Goal: Task Accomplishment & Management: Use online tool/utility

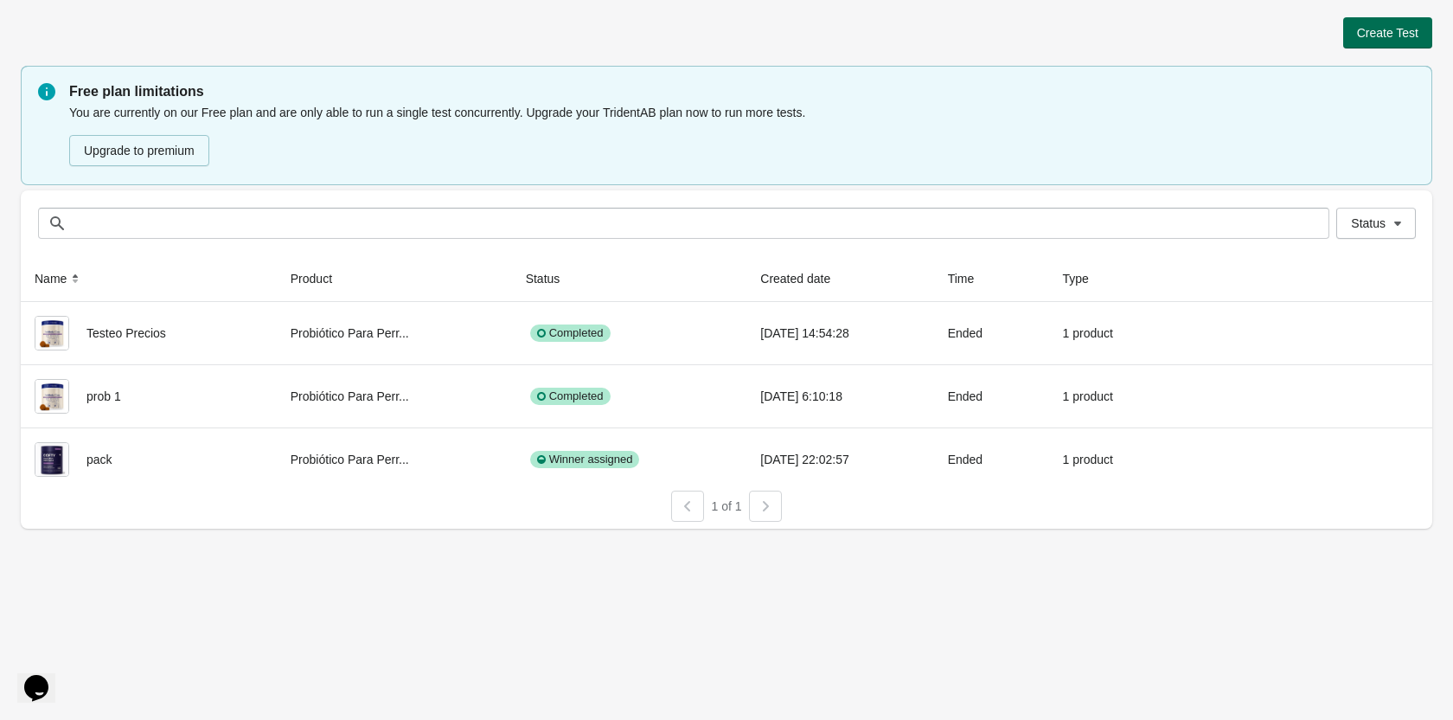
click at [1387, 31] on span "Create Test" at bounding box center [1387, 33] width 61 height 14
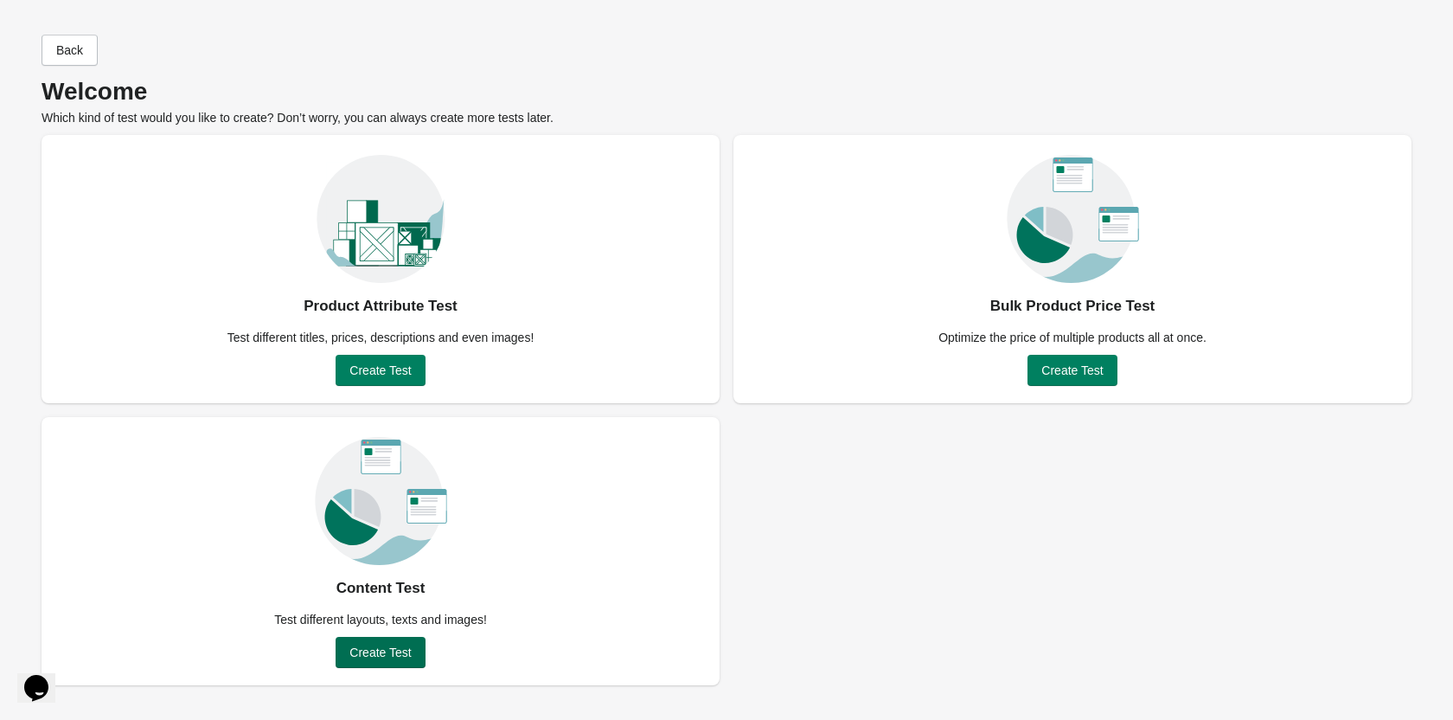
click at [390, 645] on span "Create Test" at bounding box center [379, 652] width 61 height 14
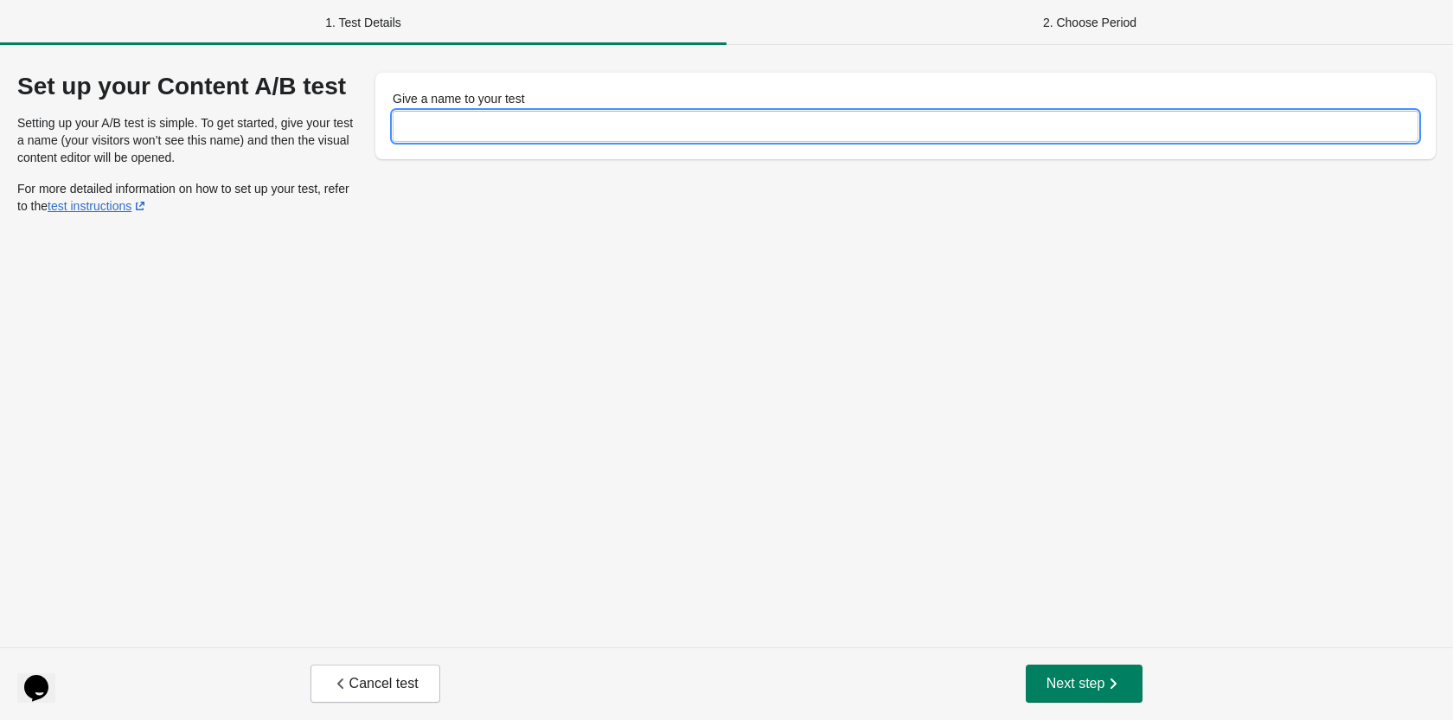
click at [483, 126] on input "Give a name to your test" at bounding box center [906, 126] width 1026 height 31
type input "*******"
click at [1112, 686] on icon "button" at bounding box center [1113, 683] width 17 height 17
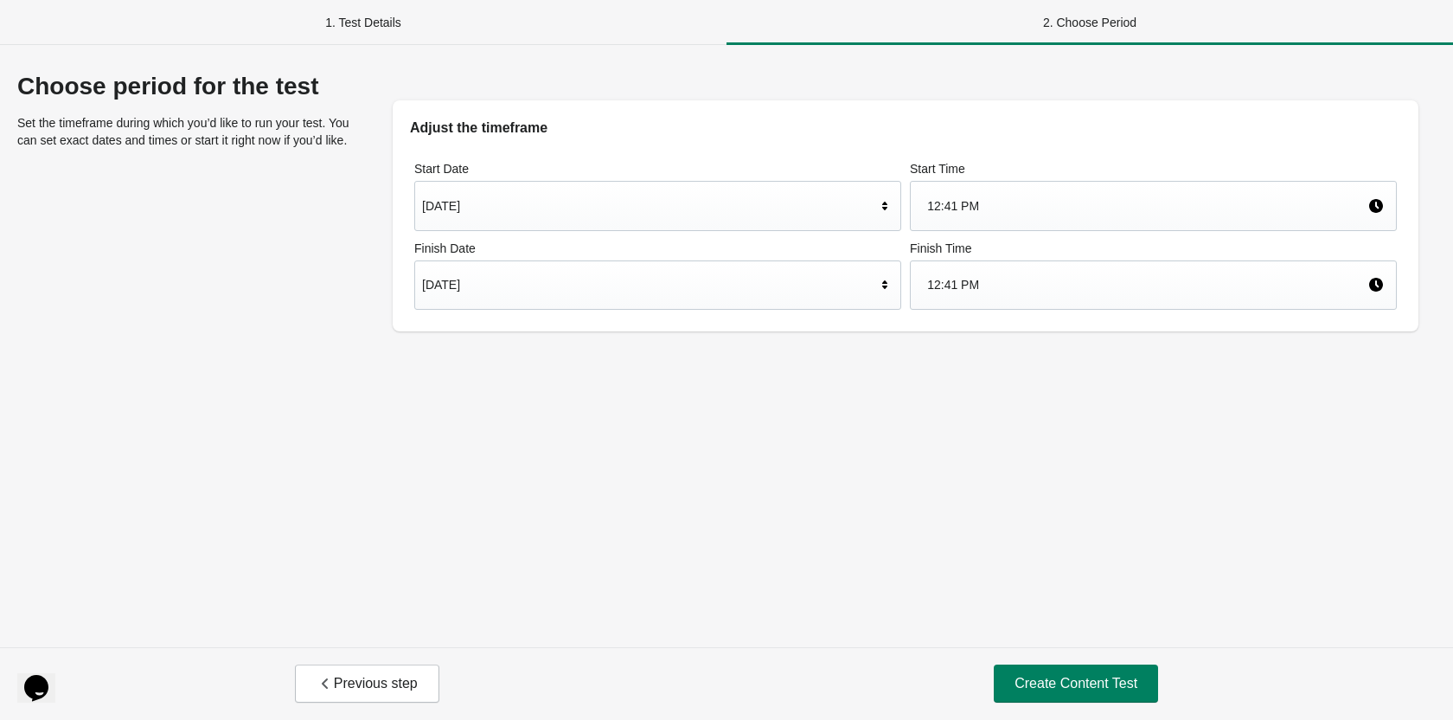
click at [1112, 686] on span "Create Content Test" at bounding box center [1076, 683] width 123 height 17
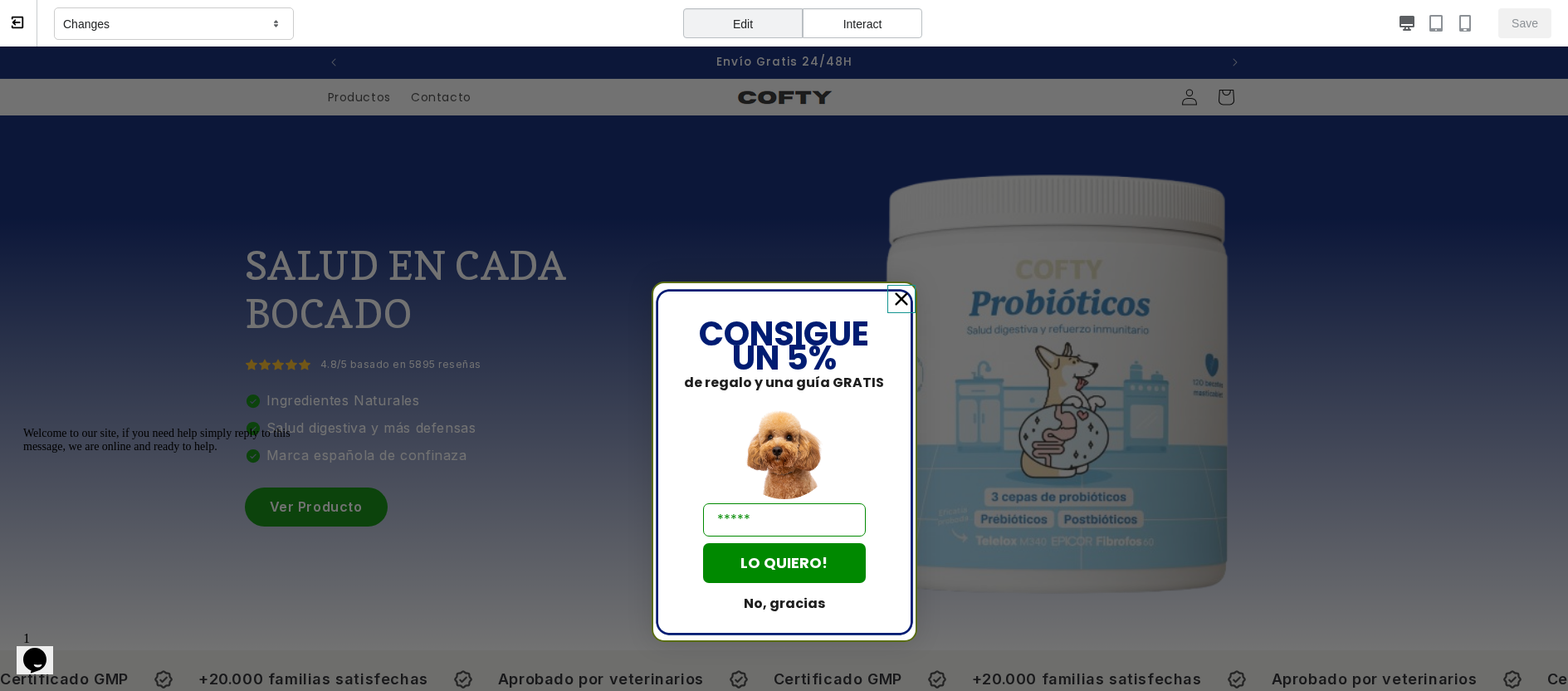
click at [901, 301] on icon "Close dialog" at bounding box center [901, 298] width 28 height 28
